Goal: Information Seeking & Learning: Learn about a topic

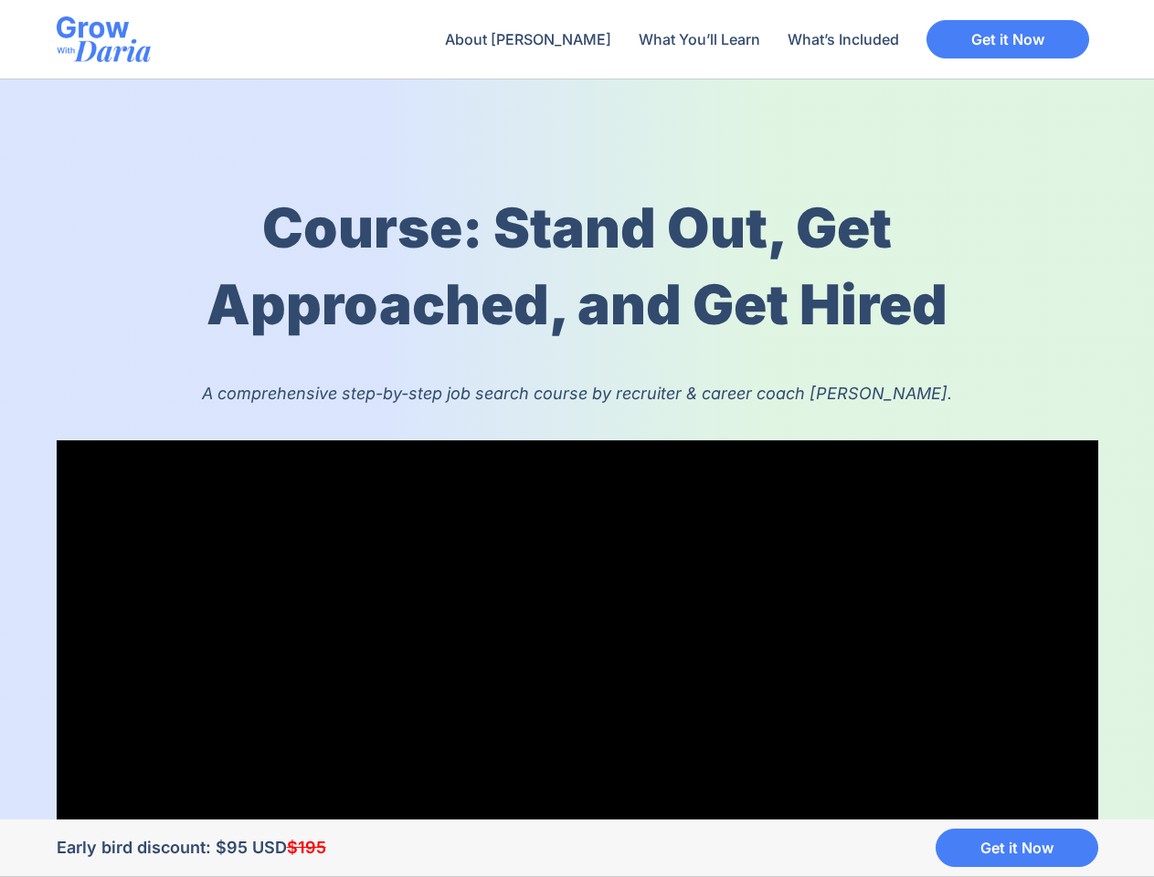
scroll to position [1474, 0]
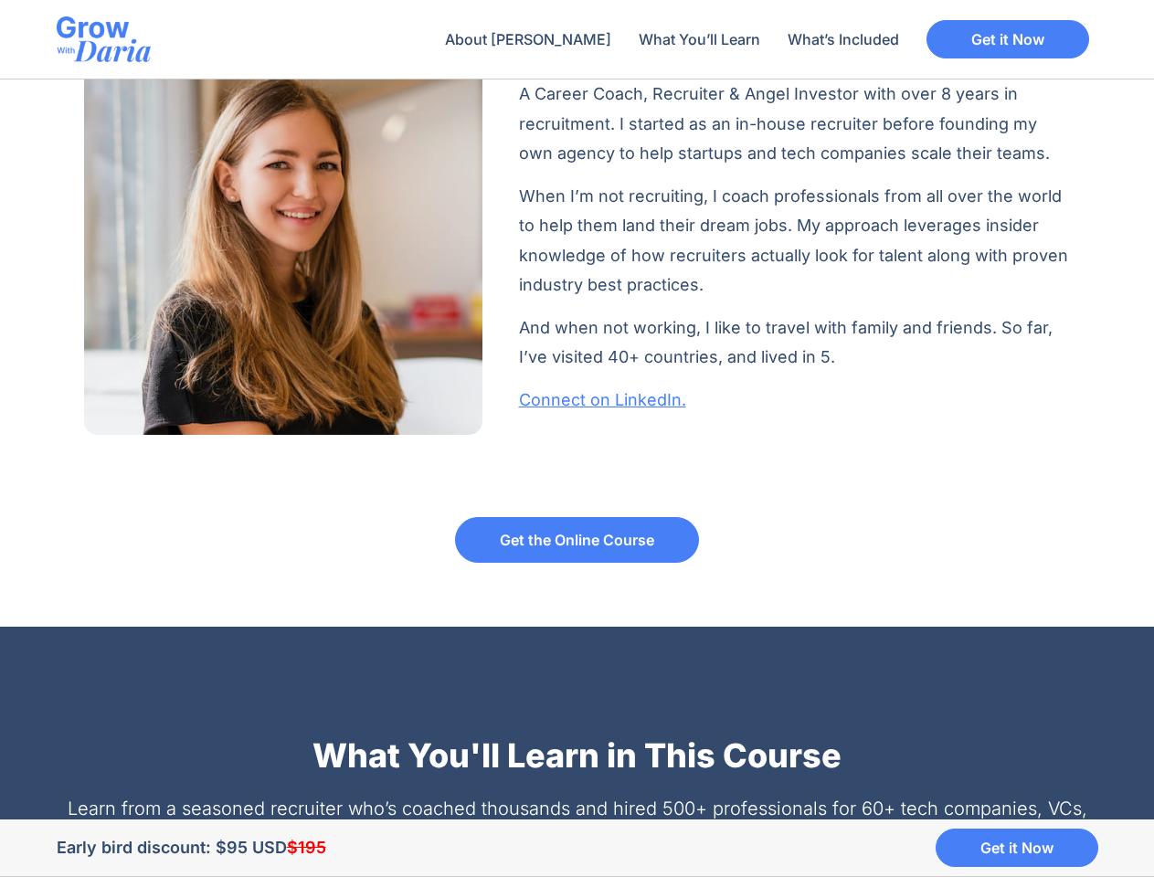
click at [577, 439] on div "I’m [PERSON_NAME], A Career Coach, Recruiter & Angel Investor with over 8 years…" at bounding box center [578, 235] width 1042 height 453
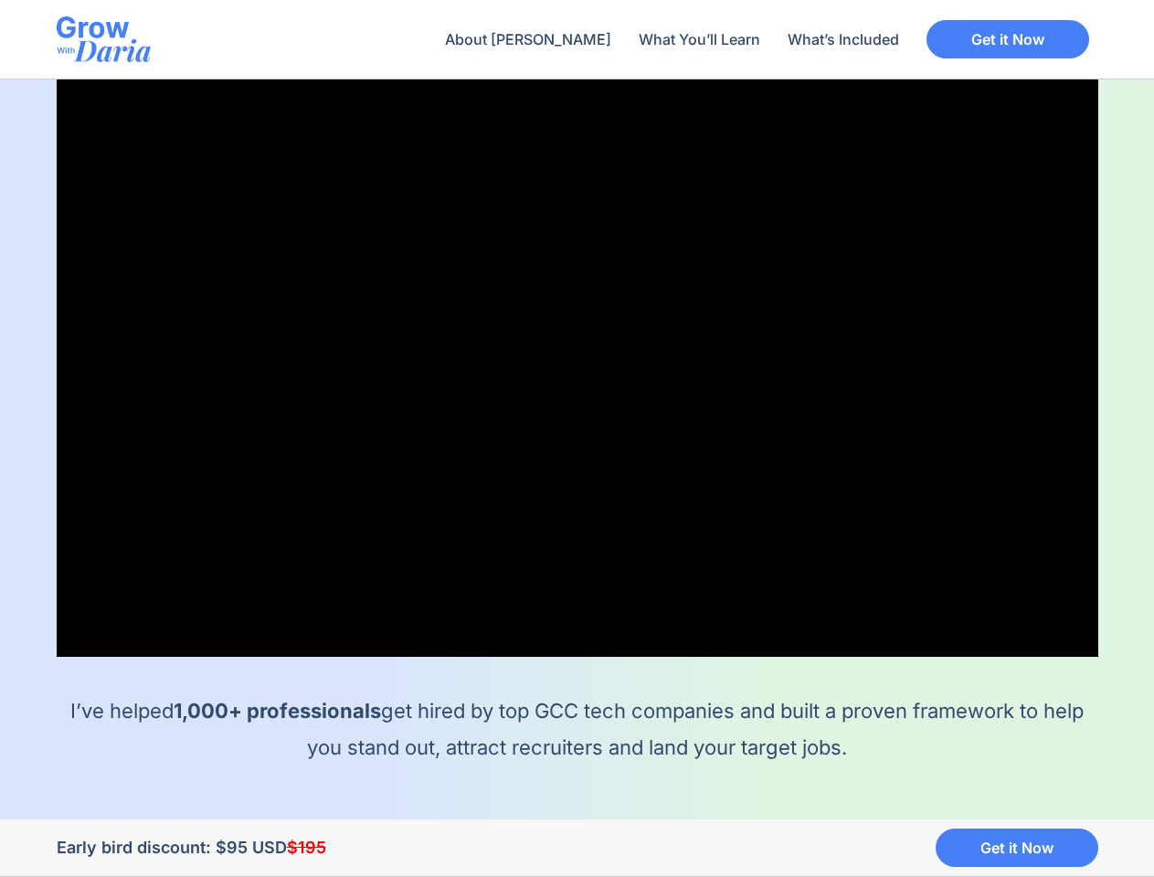
scroll to position [310, 0]
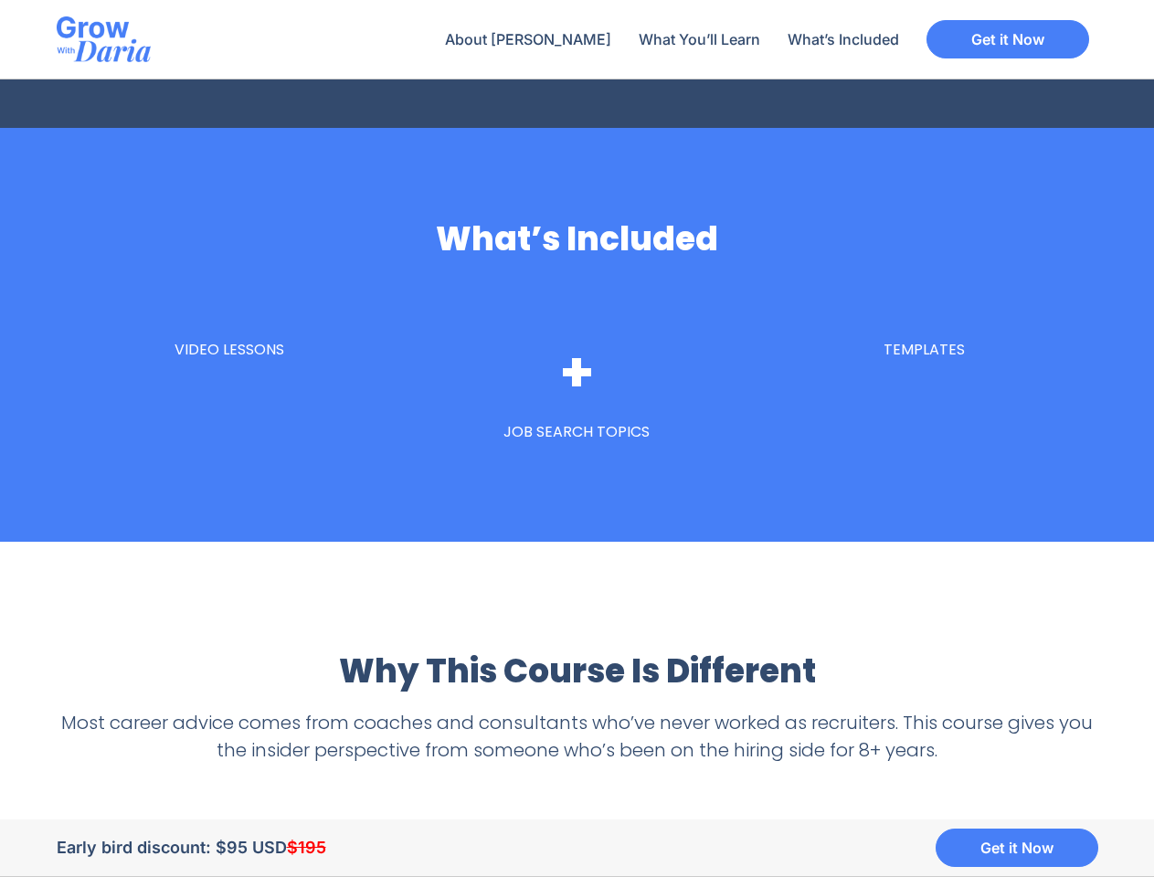
scroll to position [5293, 0]
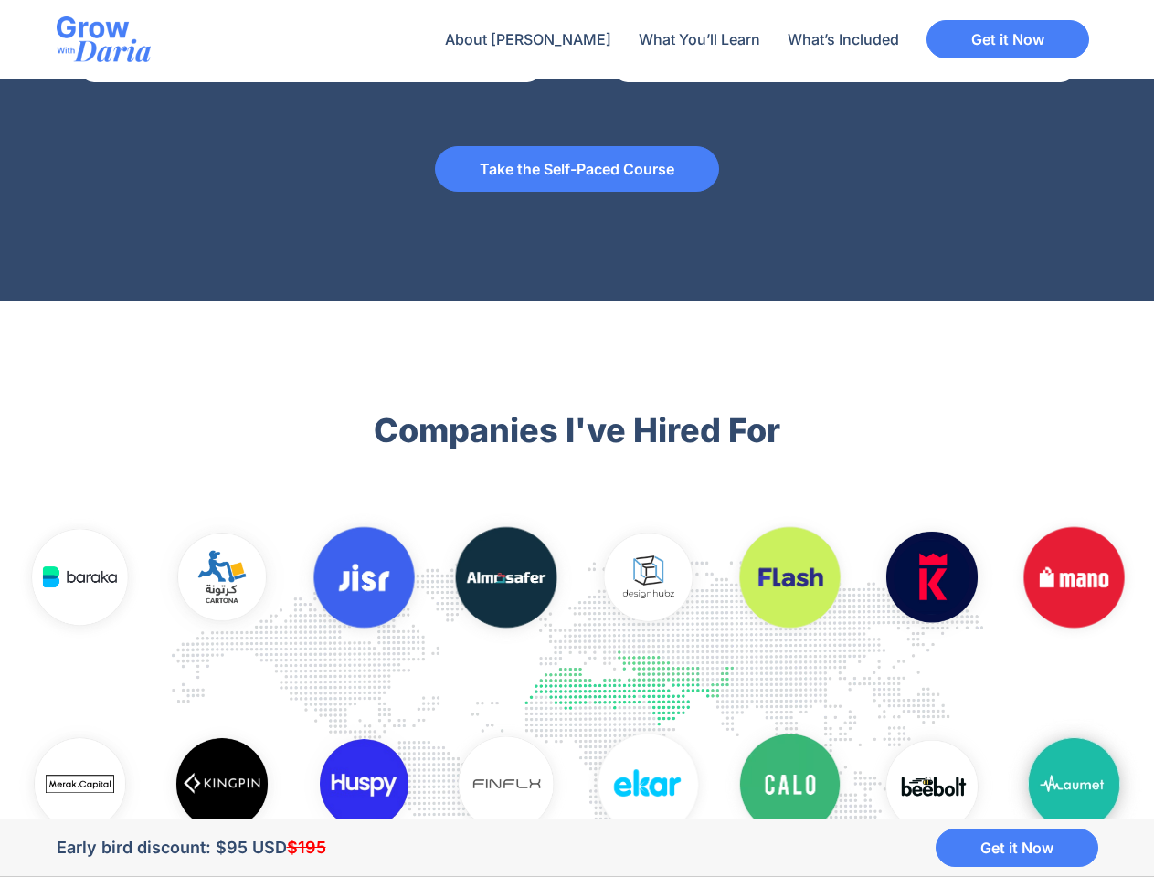
scroll to position [310, 0]
